Goal: Information Seeking & Learning: Check status

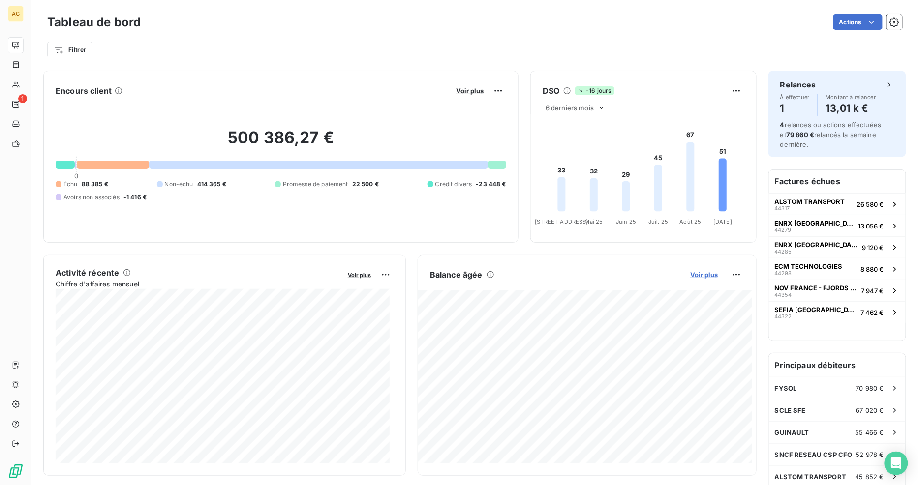
click at [697, 275] on span "Voir plus" at bounding box center [704, 275] width 28 height 8
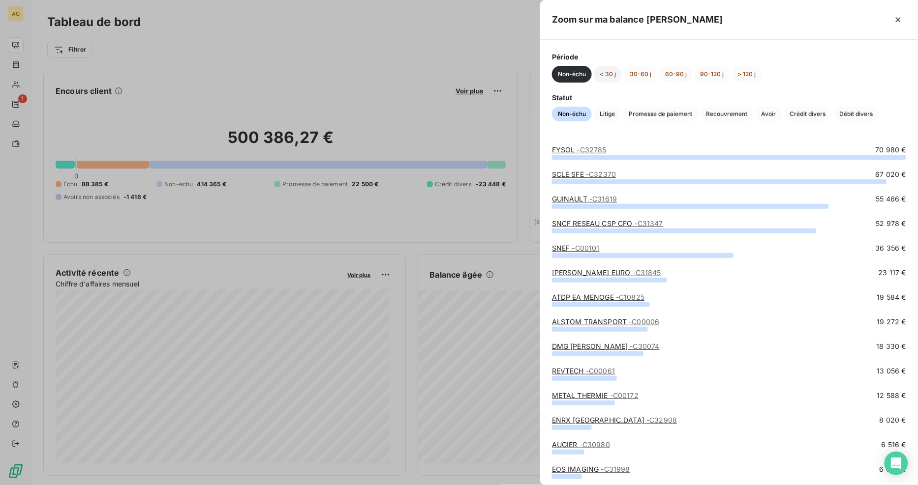
click at [611, 74] on button "< 30 j" at bounding box center [608, 74] width 28 height 17
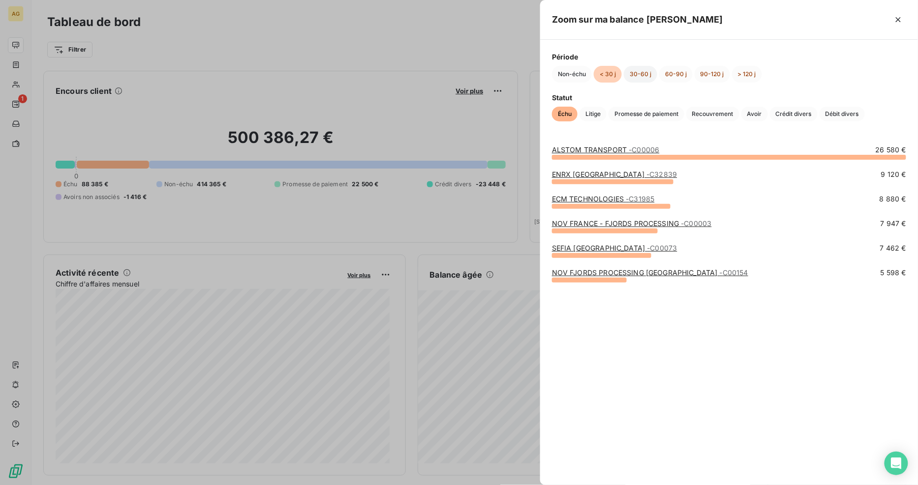
click at [635, 71] on button "30-60 j" at bounding box center [640, 74] width 33 height 17
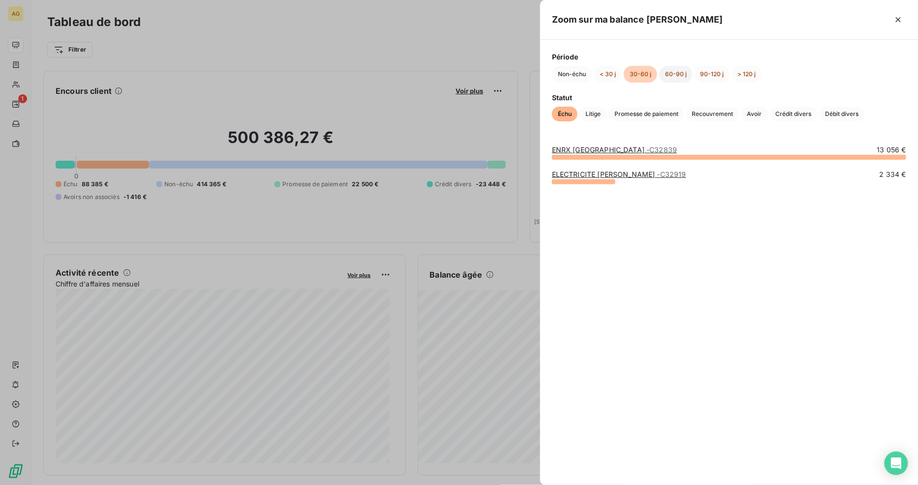
click at [676, 72] on button "60-90 j" at bounding box center [675, 74] width 33 height 17
click at [711, 76] on button "90-120 j" at bounding box center [712, 74] width 35 height 17
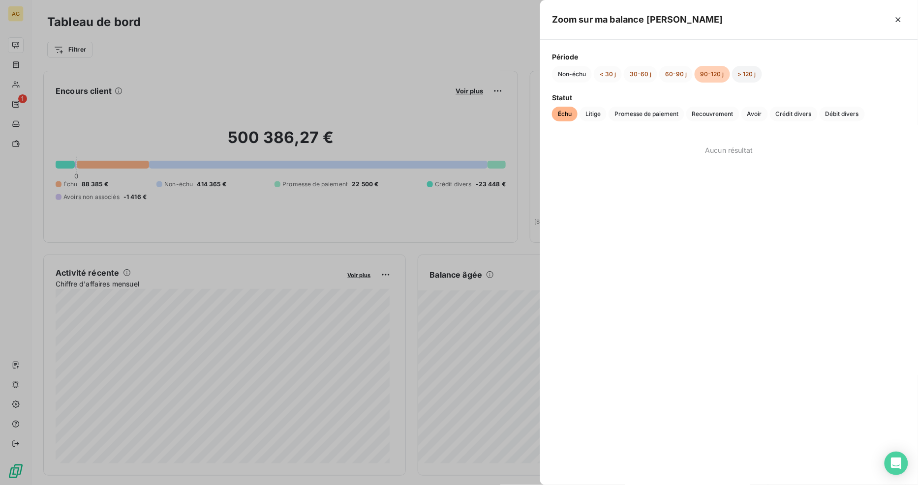
click at [748, 71] on button "> 120 j" at bounding box center [747, 74] width 30 height 17
click at [606, 74] on button "< 30 j" at bounding box center [608, 74] width 28 height 17
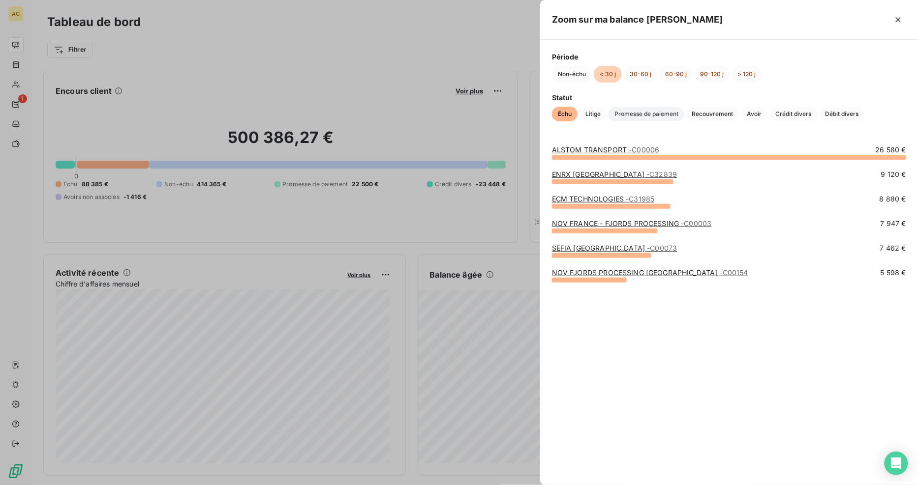
click at [649, 117] on span "Promesse de paiement" at bounding box center [646, 114] width 76 height 15
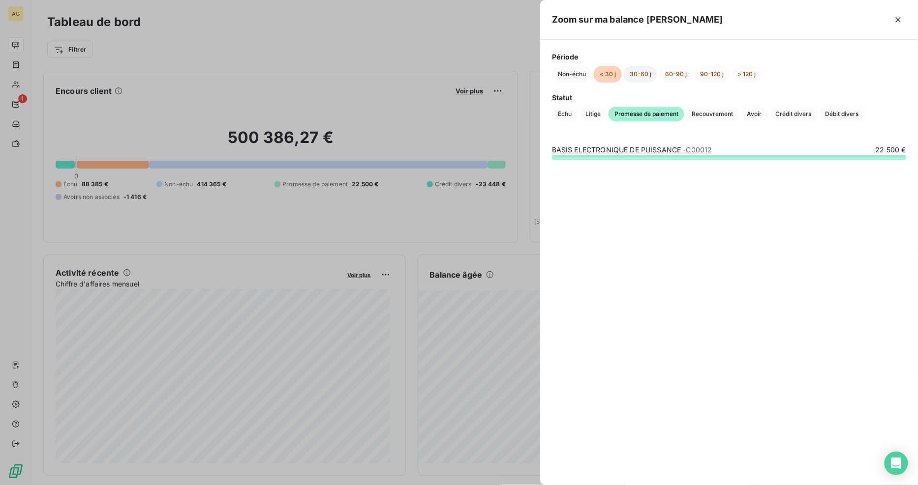
click at [644, 71] on button "30-60 j" at bounding box center [640, 74] width 33 height 17
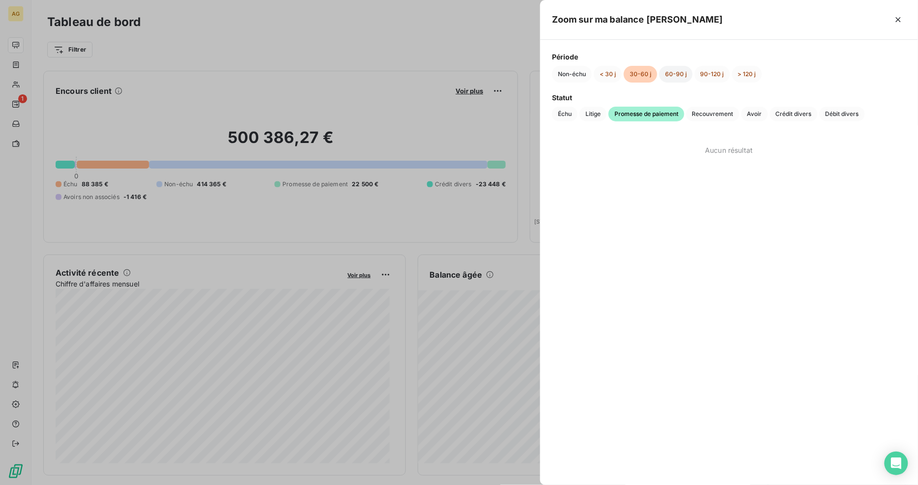
click at [665, 74] on button "60-90 j" at bounding box center [675, 74] width 33 height 17
click at [705, 74] on button "90-120 j" at bounding box center [712, 74] width 35 height 17
click at [749, 74] on button "> 120 j" at bounding box center [747, 74] width 30 height 17
click at [605, 76] on button "< 30 j" at bounding box center [608, 74] width 28 height 17
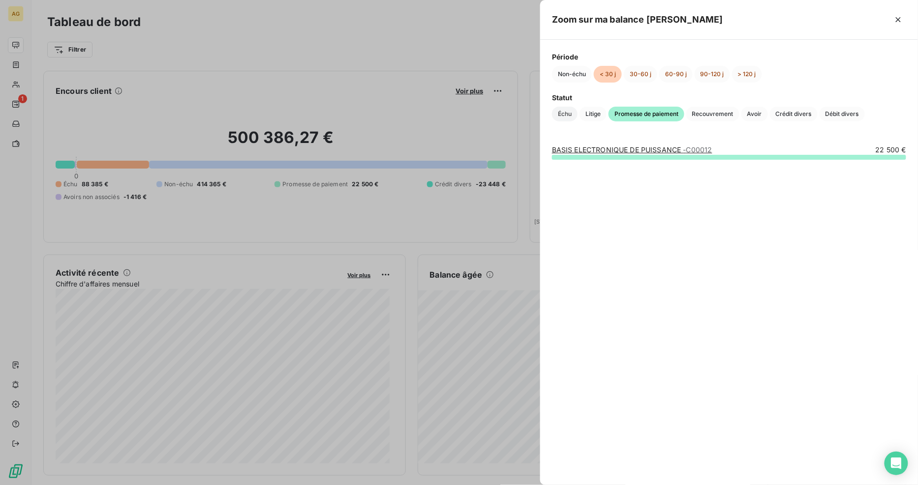
click at [568, 110] on span "Échu" at bounding box center [565, 114] width 26 height 15
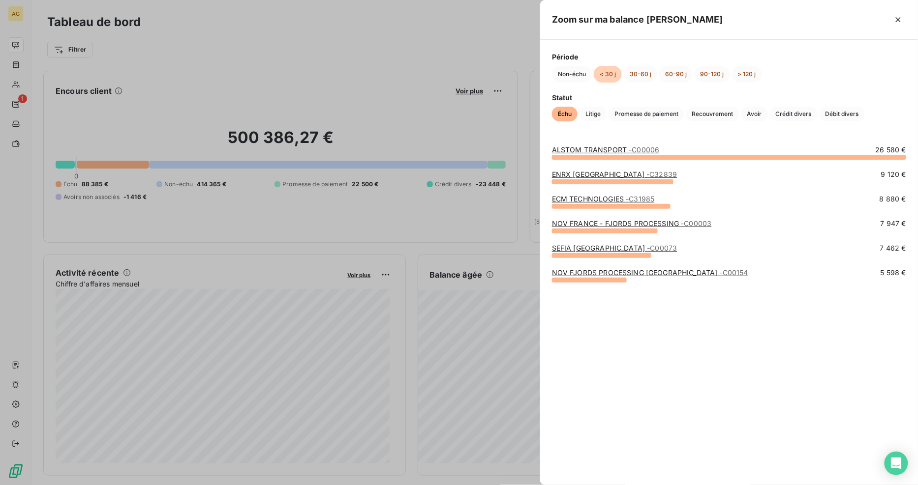
click at [638, 228] on div "NOV FRANCE - FJORDS PROCESSING - C00003" at bounding box center [632, 224] width 160 height 10
click at [616, 224] on link "NOV FRANCE - FJORDS PROCESSING - C00003" at bounding box center [632, 223] width 160 height 8
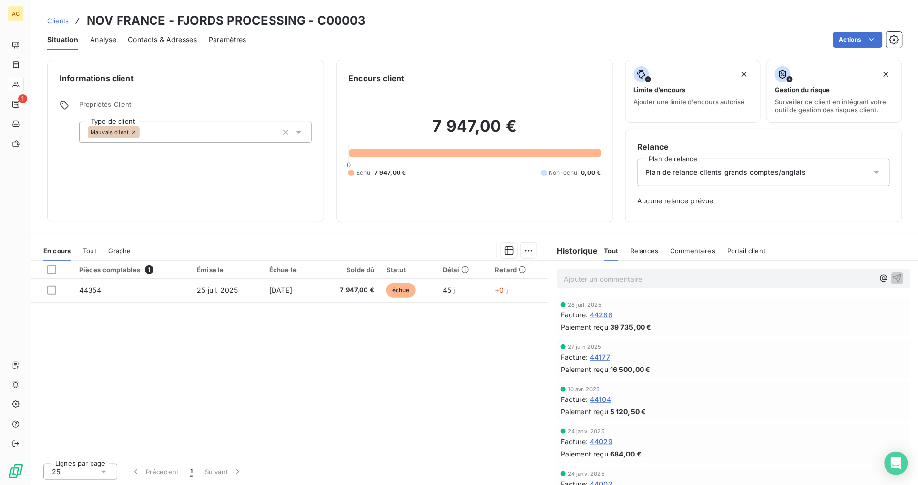
click at [396, 379] on div "Pièces comptables 1 Émise le Échue le Solde dû Statut Délai Retard 44354 25 jui…" at bounding box center [289, 358] width 517 height 195
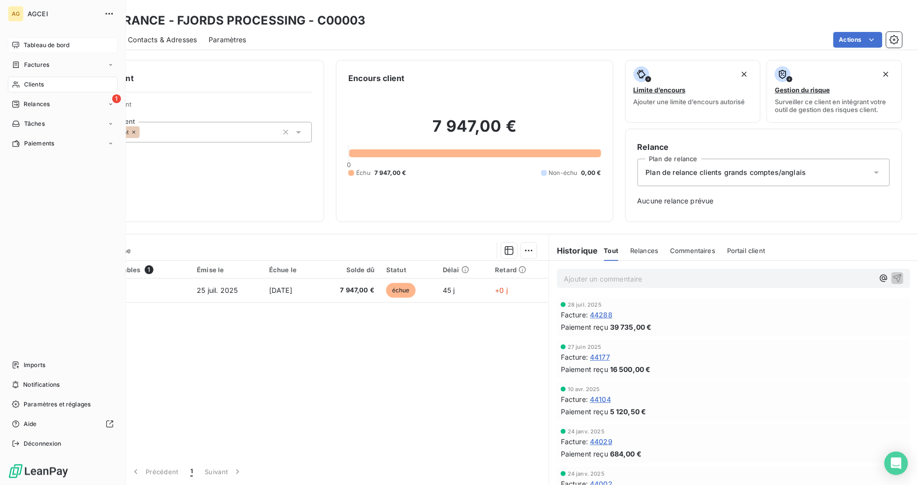
click at [25, 42] on span "Tableau de bord" at bounding box center [47, 45] width 46 height 9
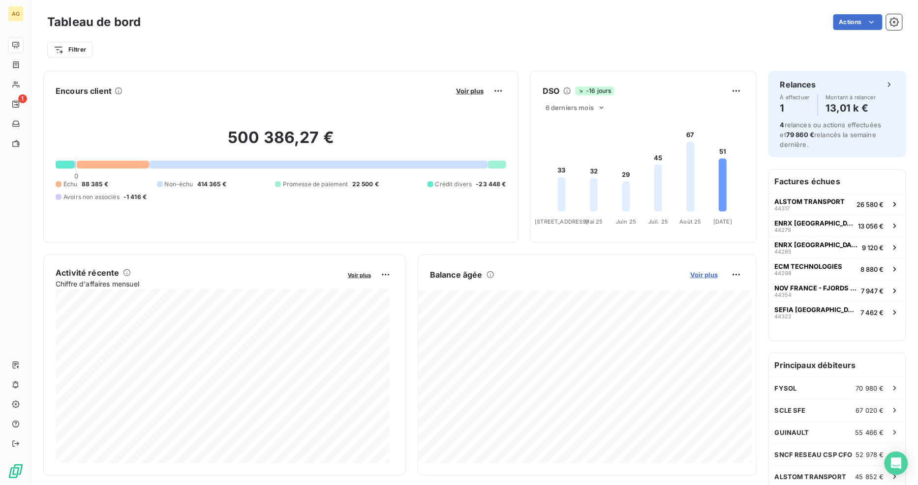
click at [691, 273] on span "Voir plus" at bounding box center [704, 275] width 28 height 8
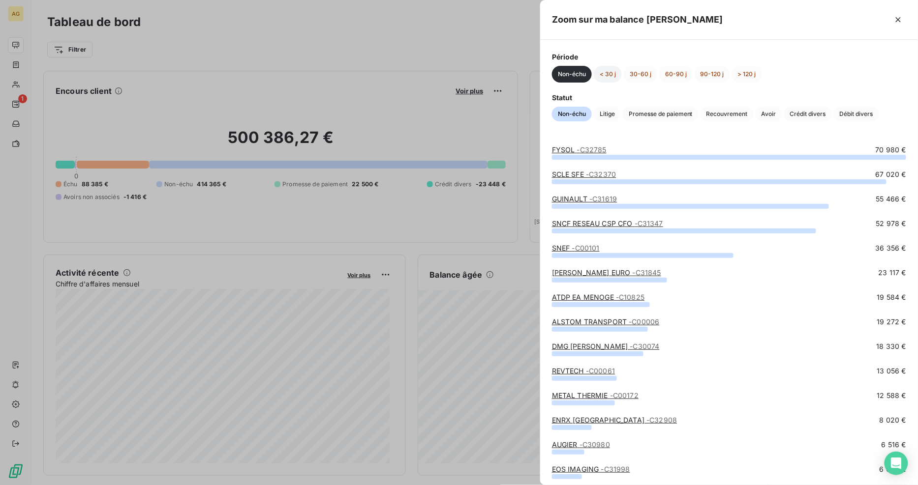
click at [610, 69] on button "< 30 j" at bounding box center [608, 74] width 28 height 17
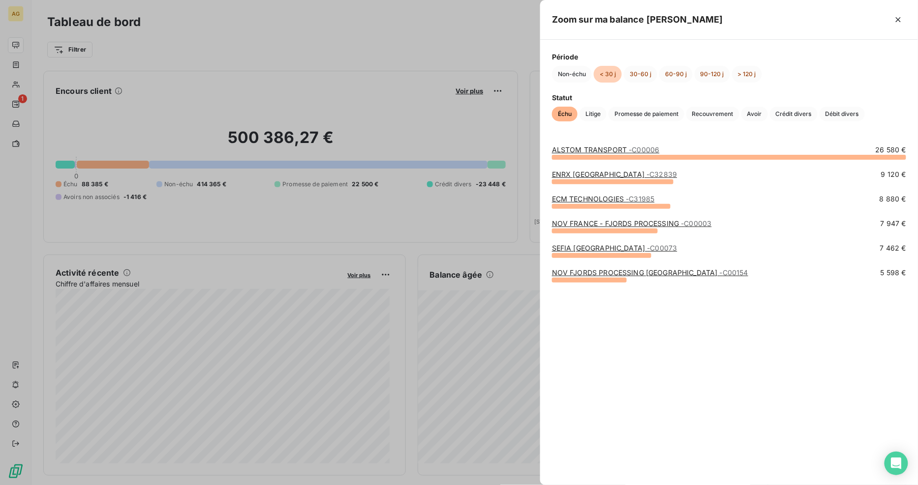
click at [17, 84] on div at bounding box center [459, 242] width 918 height 485
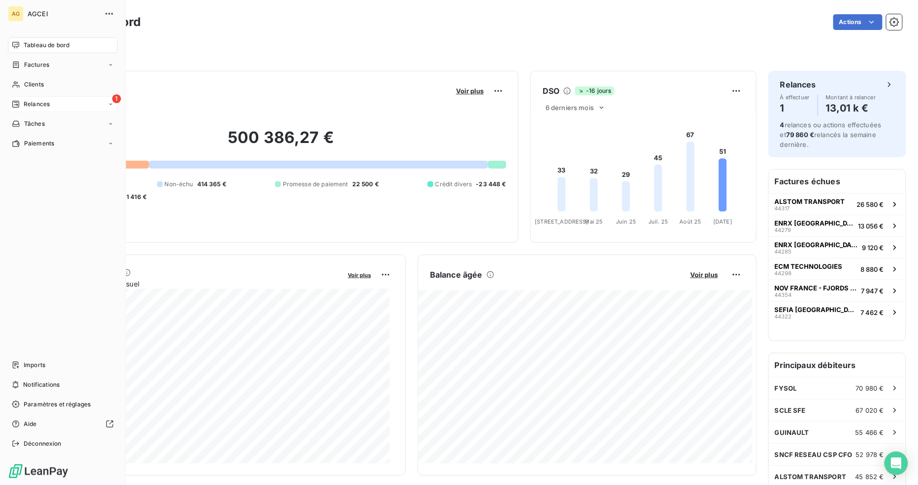
click at [33, 103] on span "Relances" at bounding box center [37, 104] width 26 height 9
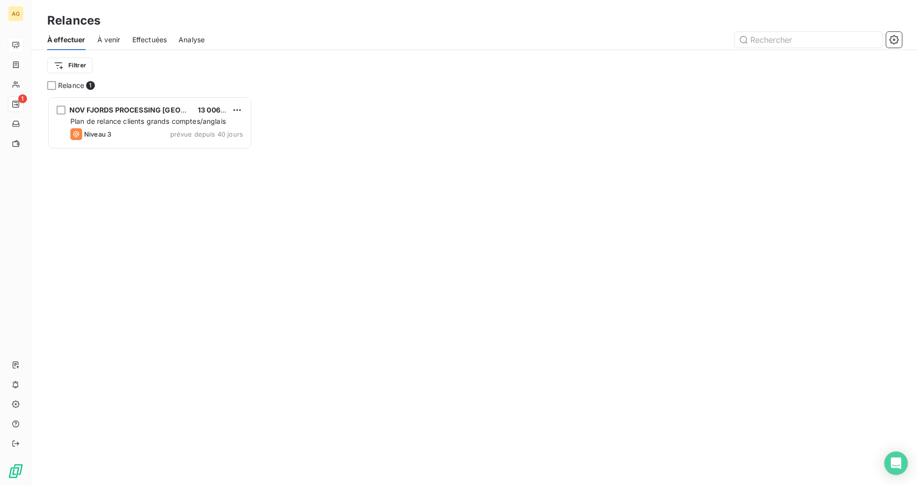
scroll to position [8, 8]
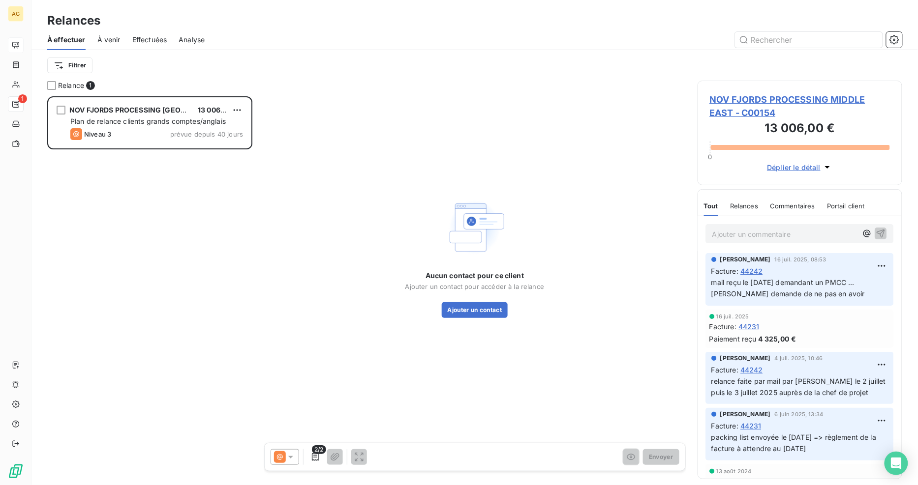
click at [156, 36] on span "Effectuées" at bounding box center [149, 40] width 35 height 10
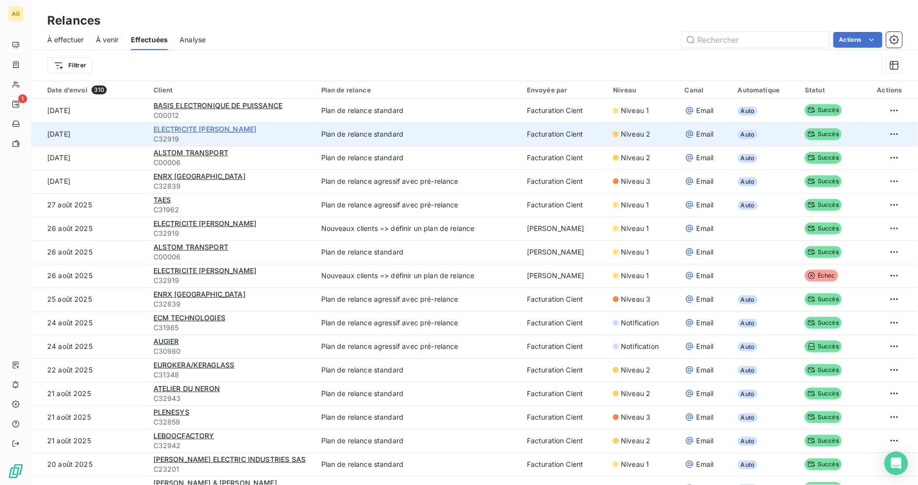
click at [178, 131] on span "ELECTRICITE [PERSON_NAME]" at bounding box center [204, 129] width 103 height 8
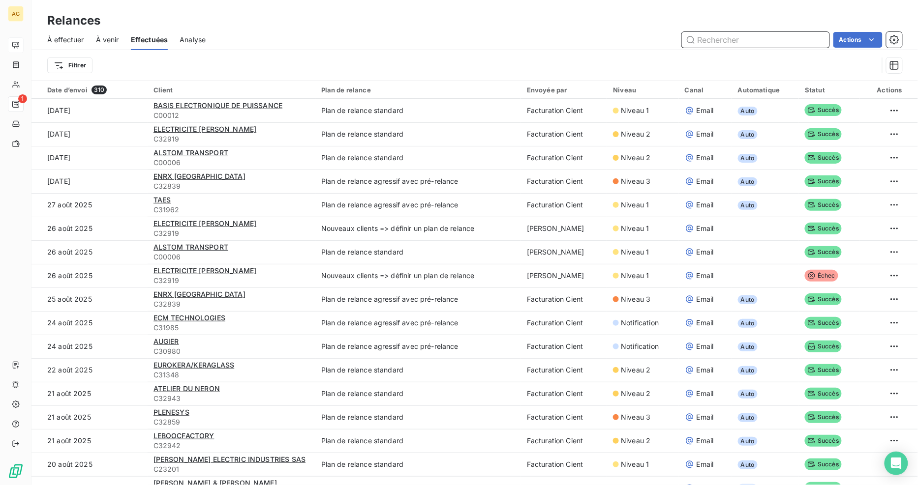
click at [104, 41] on span "À venir" at bounding box center [107, 40] width 23 height 10
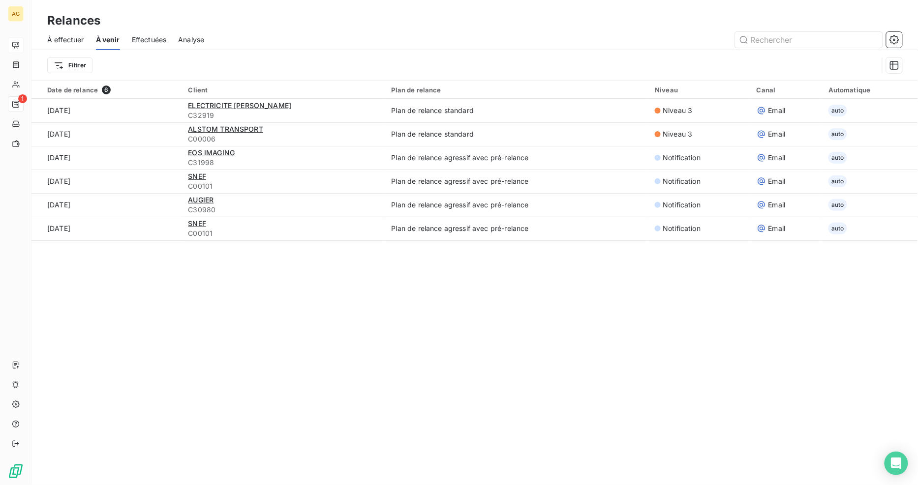
click at [192, 38] on span "Analyse" at bounding box center [191, 40] width 26 height 10
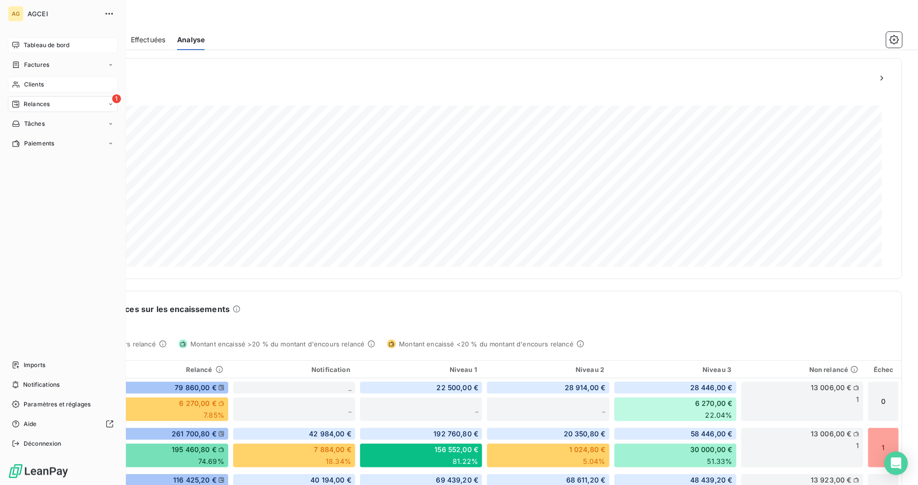
click at [43, 87] on span "Clients" at bounding box center [34, 84] width 20 height 9
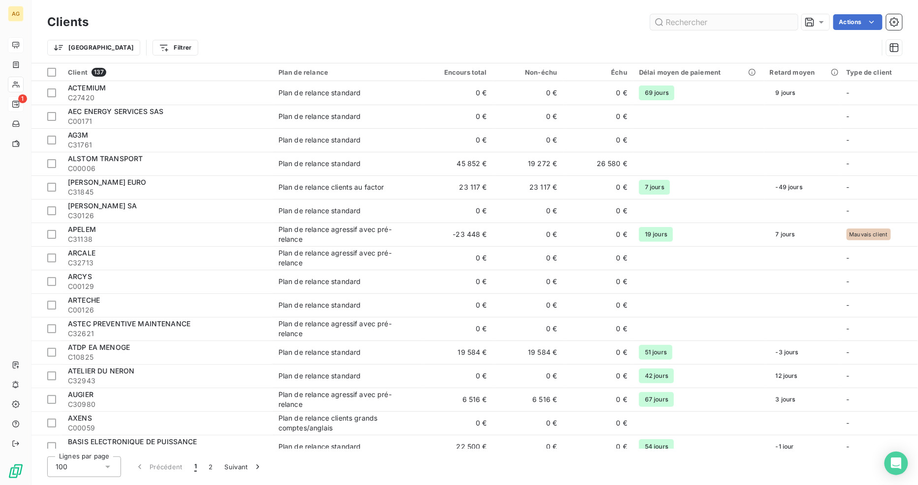
click at [714, 22] on input "text" at bounding box center [724, 22] width 148 height 16
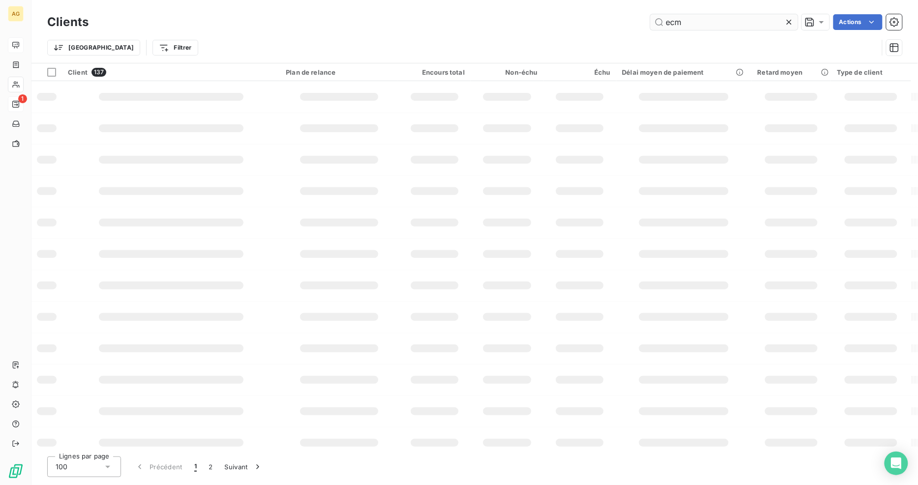
type input "ecm"
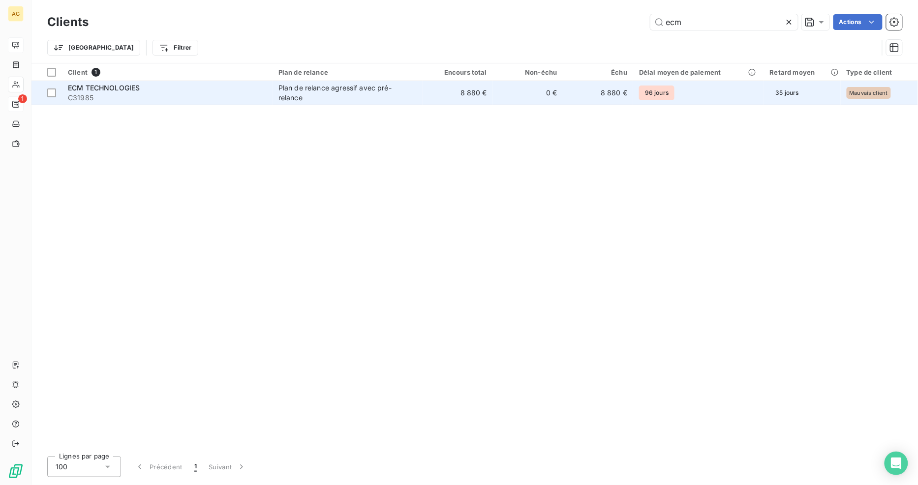
click at [342, 93] on div "Plan de relance agressif avec pré-relance" at bounding box center [339, 93] width 123 height 20
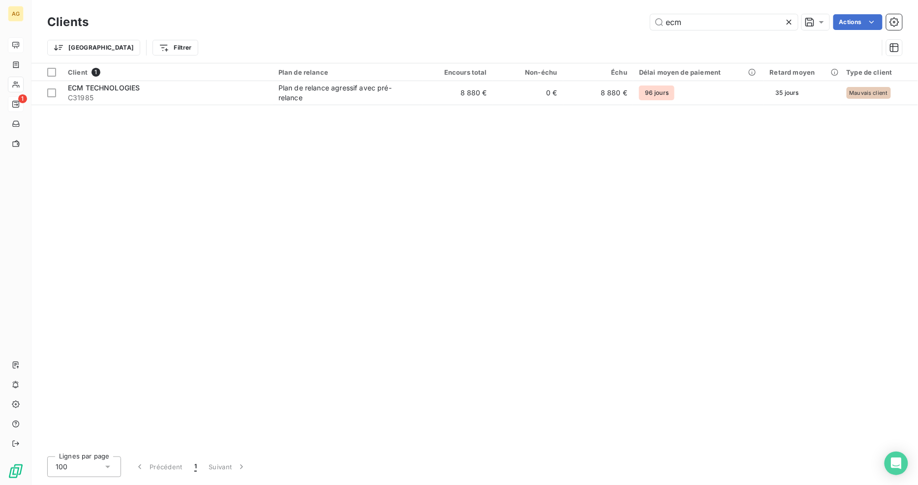
drag, startPoint x: 695, startPoint y: 24, endPoint x: 606, endPoint y: 26, distance: 88.6
click at [612, 26] on div "ecm Actions" at bounding box center [501, 22] width 802 height 16
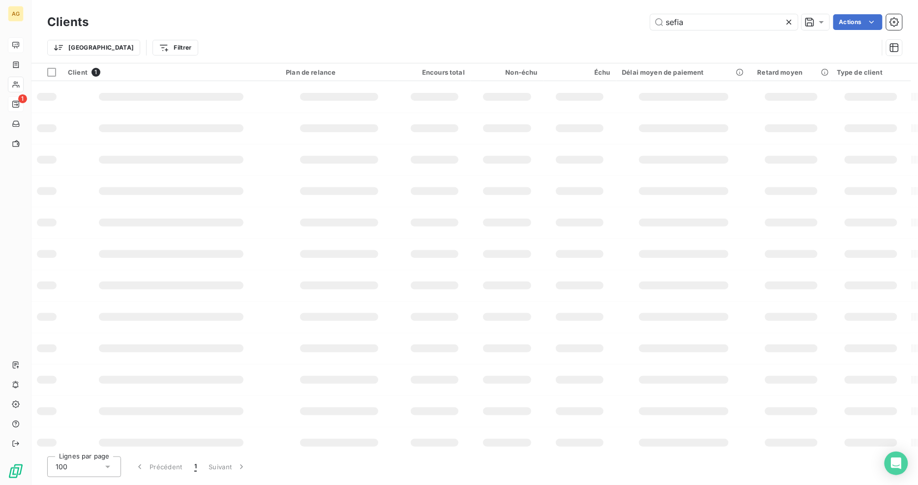
type input "sefia"
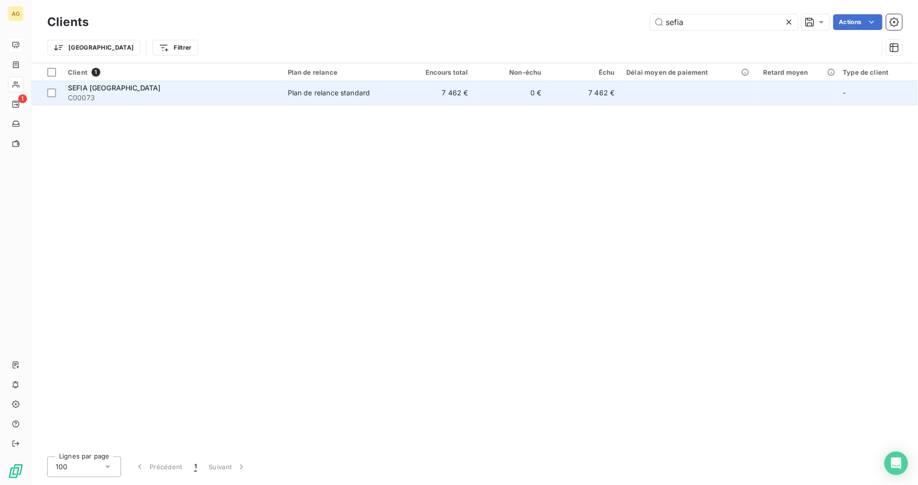
click at [416, 87] on td "7 462 €" at bounding box center [437, 93] width 73 height 24
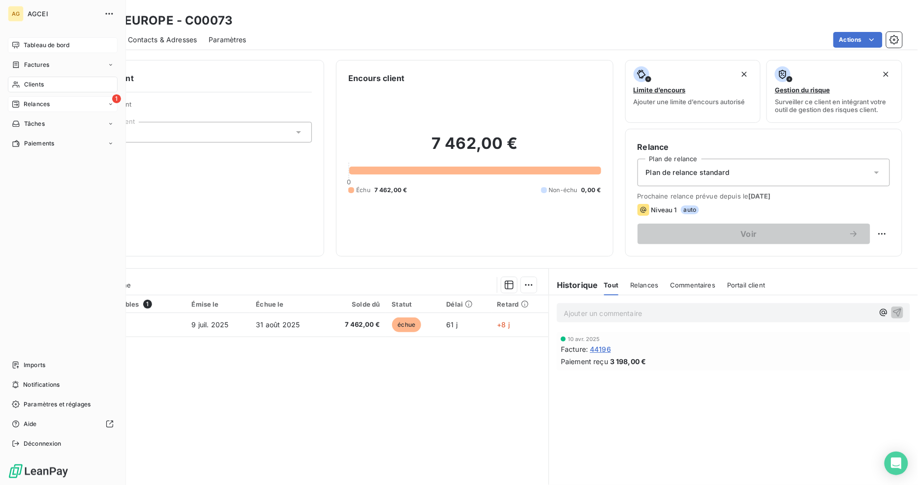
click at [35, 105] on span "Relances" at bounding box center [37, 104] width 26 height 9
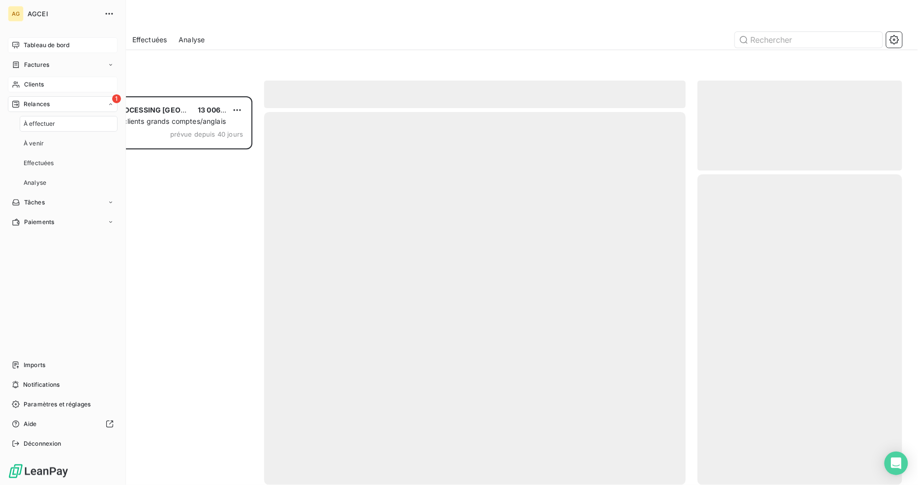
scroll to position [381, 197]
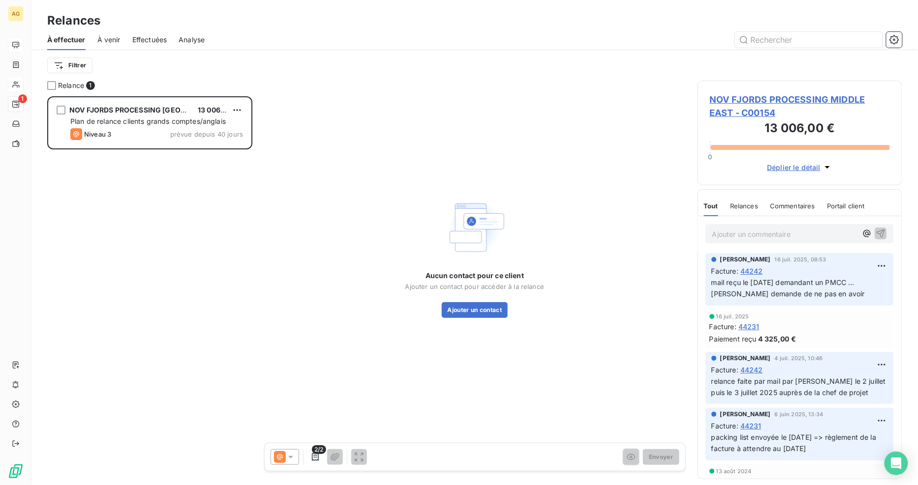
click at [104, 42] on span "À venir" at bounding box center [108, 40] width 23 height 10
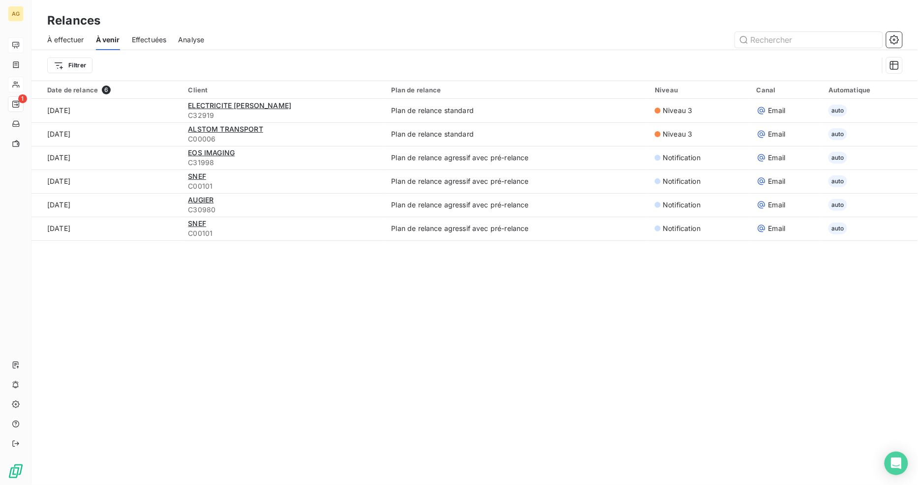
click at [158, 36] on span "Effectuées" at bounding box center [149, 40] width 35 height 10
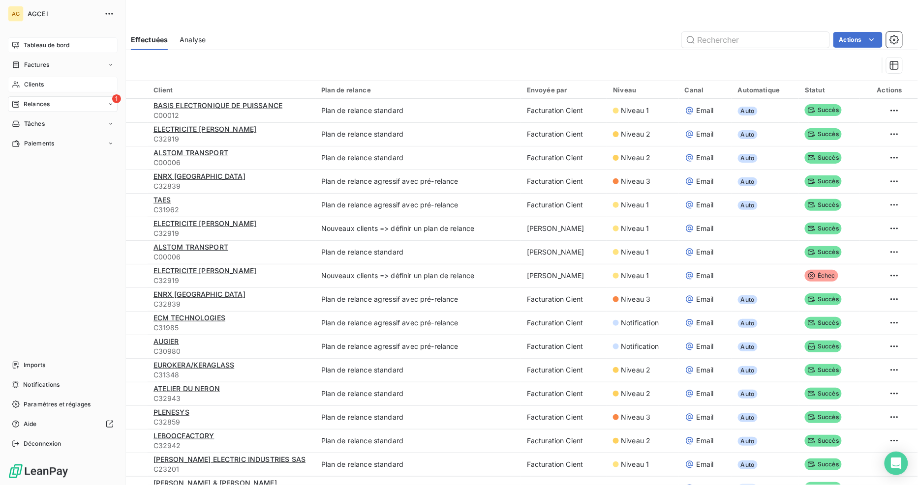
click at [18, 46] on icon at bounding box center [16, 45] width 8 height 8
